Goal: Information Seeking & Learning: Learn about a topic

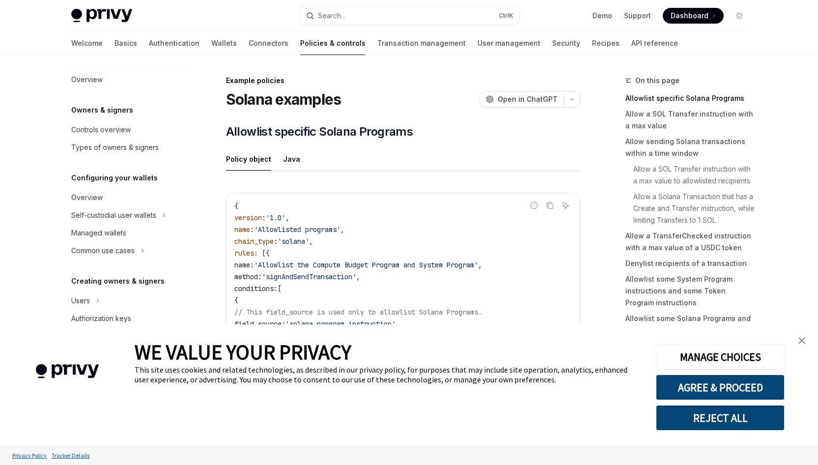
scroll to position [280, 0]
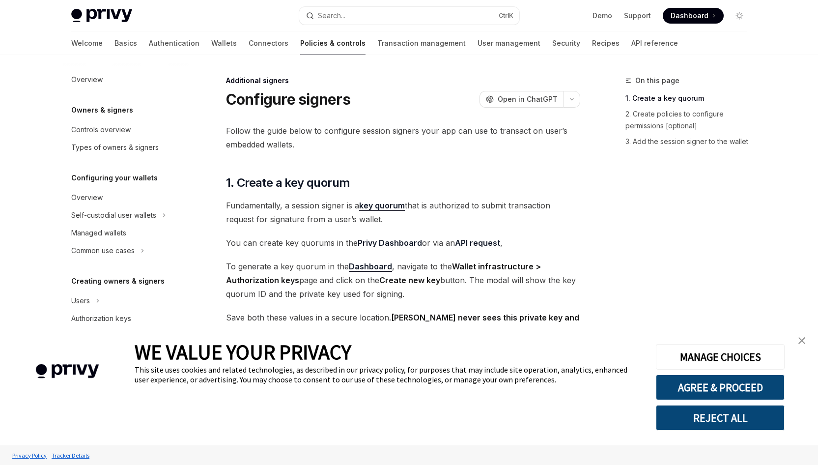
type textarea "*"
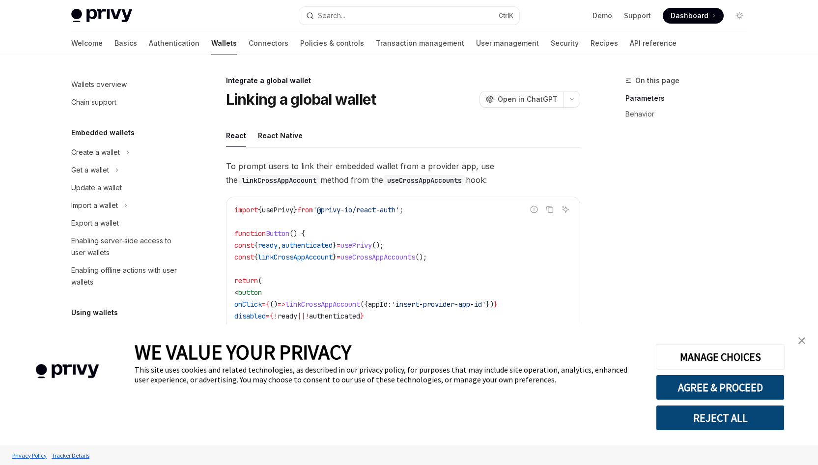
scroll to position [503, 0]
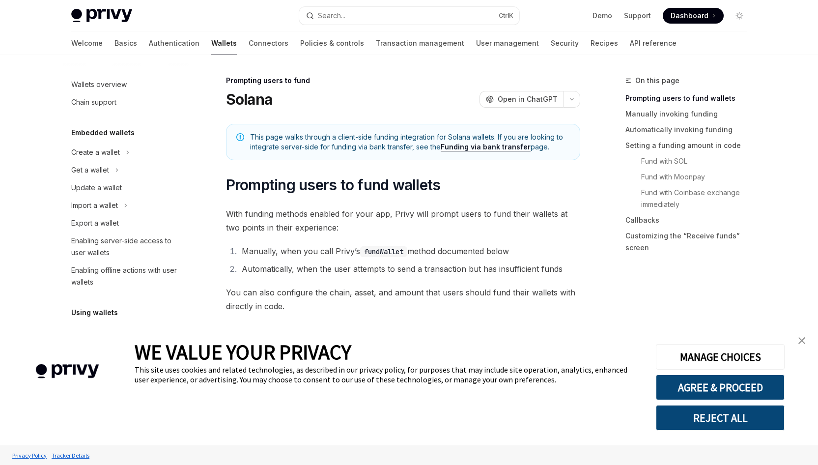
scroll to position [317, 0]
